Goal: Navigation & Orientation: Find specific page/section

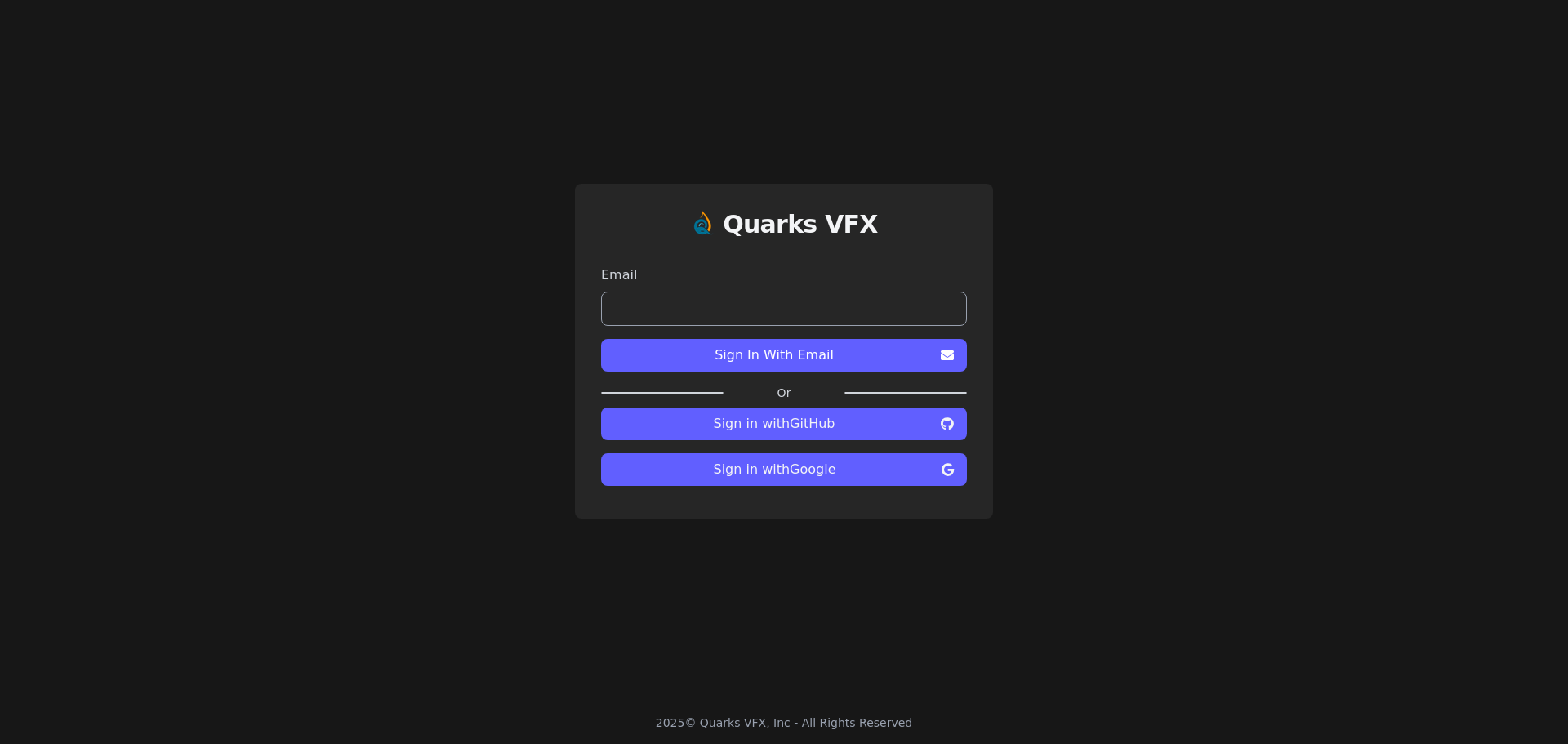
click at [776, 465] on span "Sign in with Google" at bounding box center [774, 469] width 321 height 19
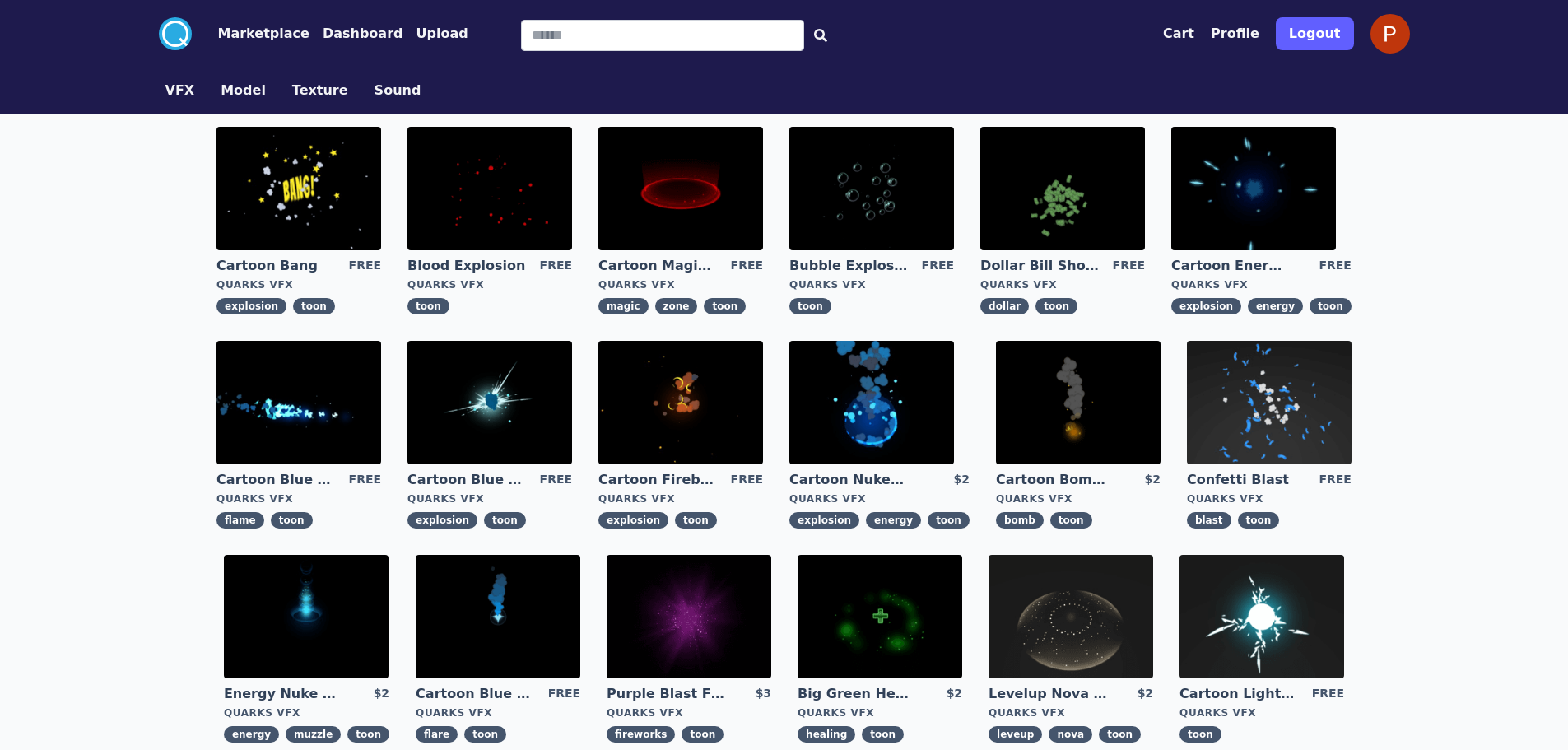
click at [350, 32] on button "Dashboard" at bounding box center [363, 33] width 81 height 19
